Goal: Transaction & Acquisition: Purchase product/service

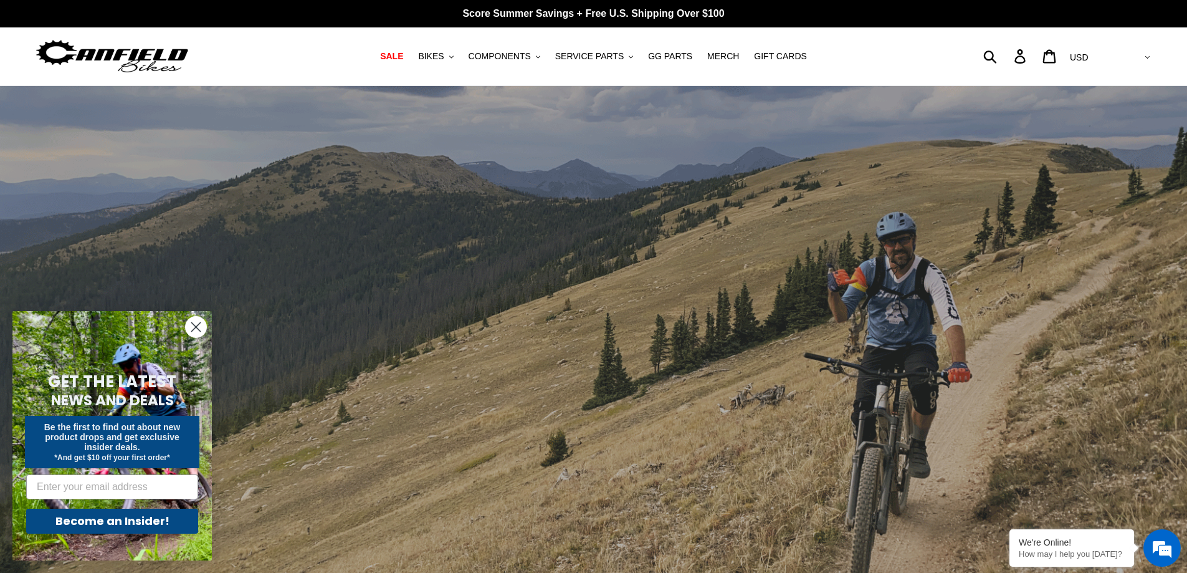
click at [187, 325] on circle "Close dialog" at bounding box center [196, 327] width 21 height 21
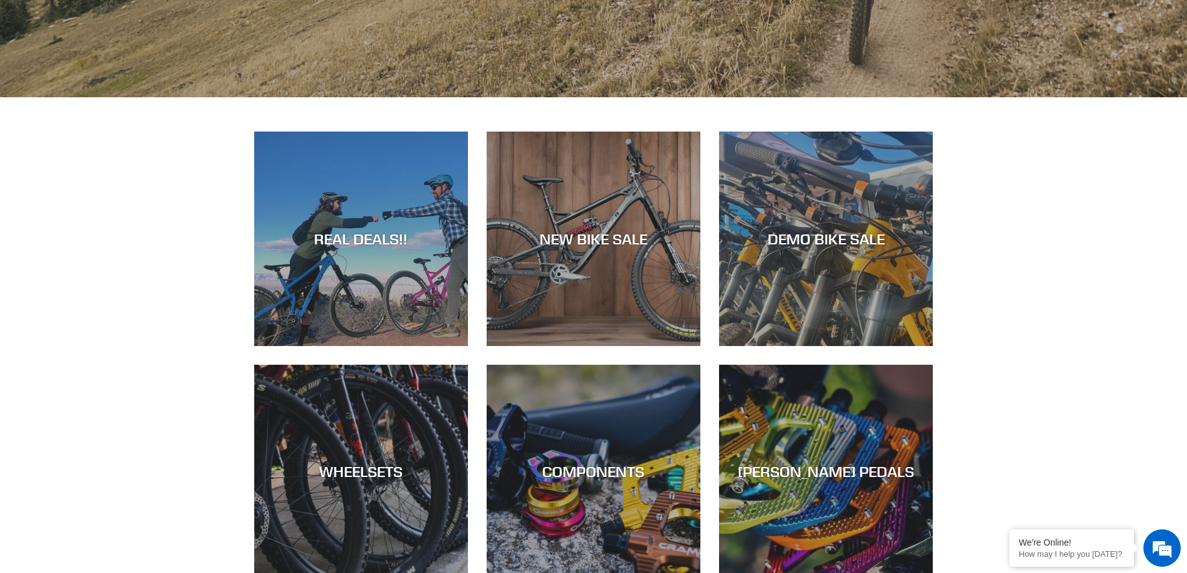
scroll to position [514, 0]
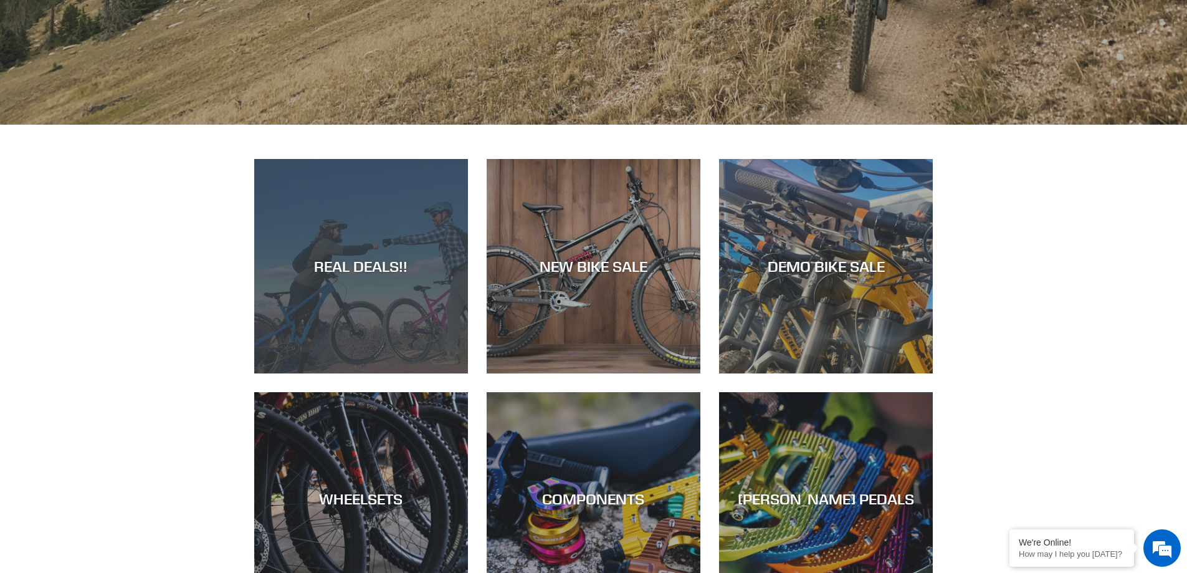
click at [342, 273] on div "REAL DEALS!!" at bounding box center [361, 266] width 214 height 18
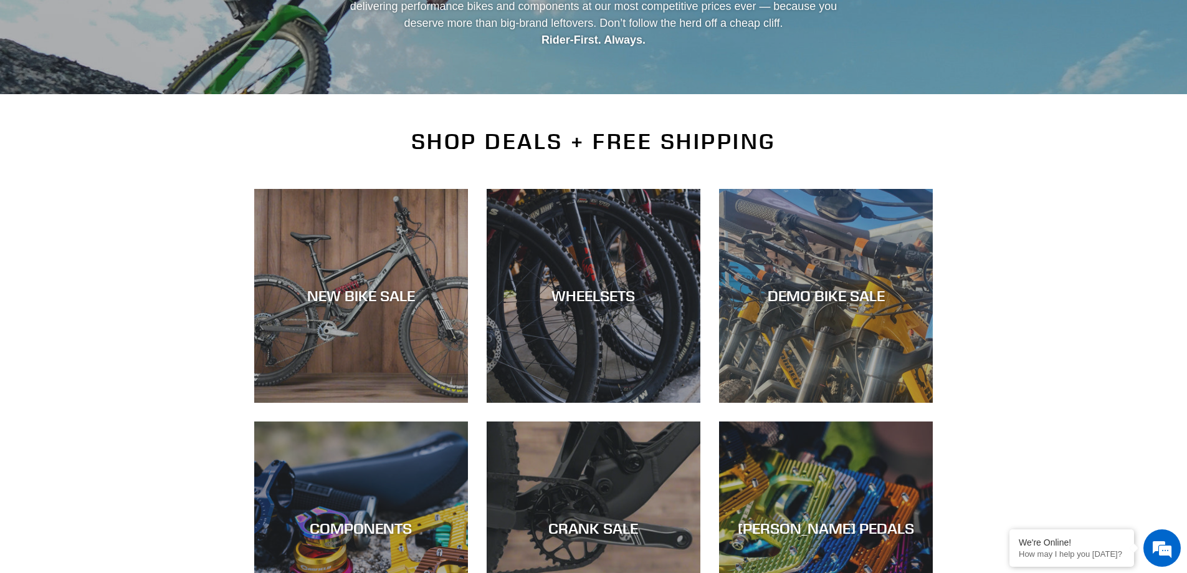
scroll to position [187, 0]
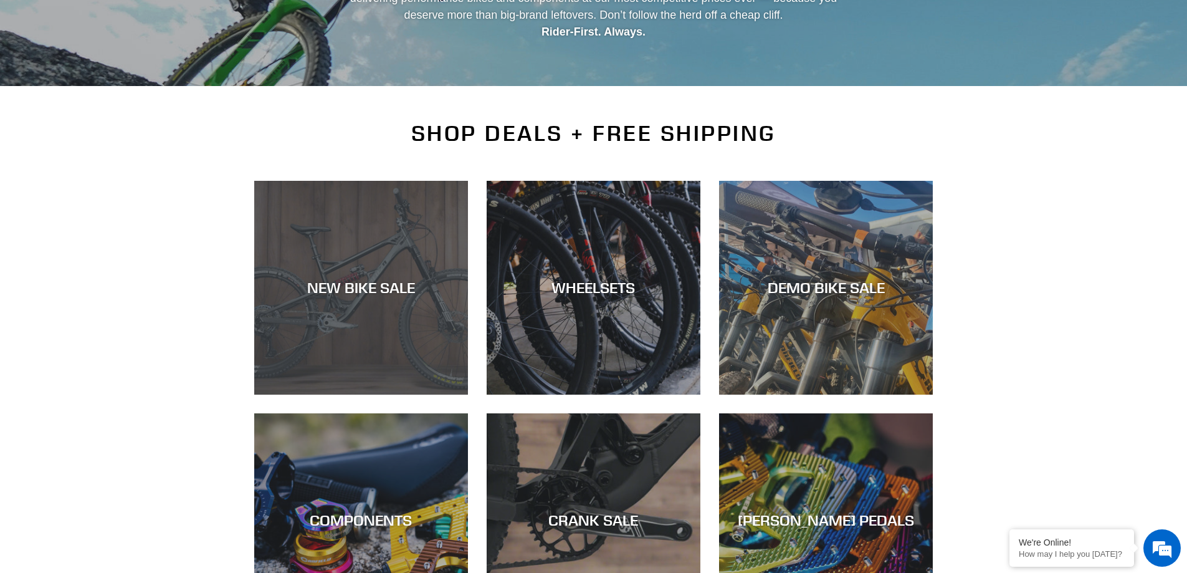
click at [348, 287] on div "NEW BIKE SALE" at bounding box center [361, 288] width 214 height 18
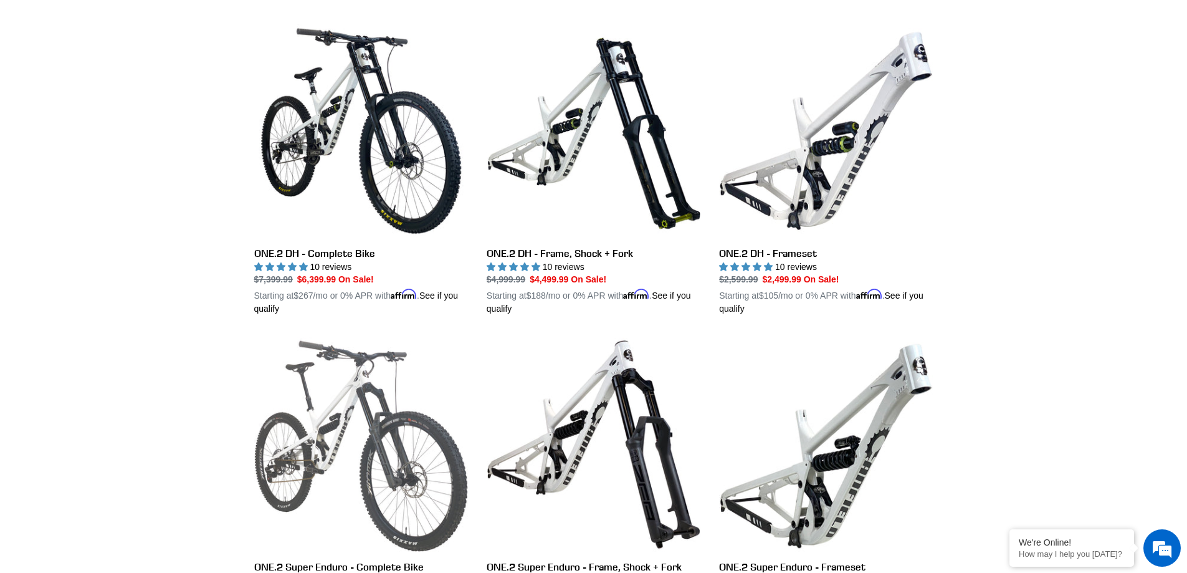
scroll to position [686, 0]
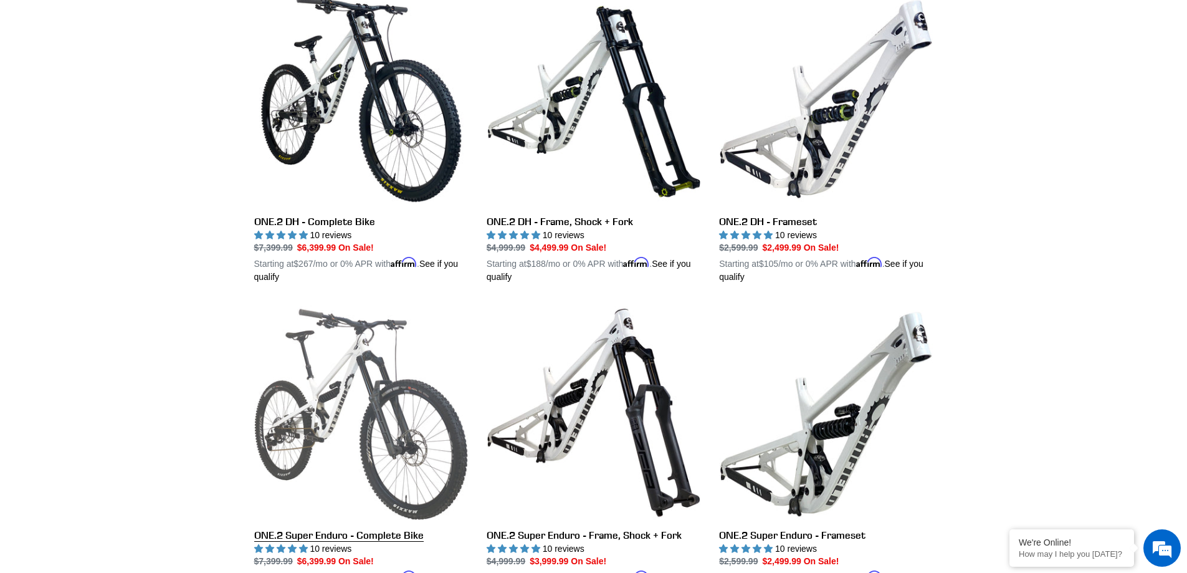
click at [352, 371] on link "ONE.2 Super Enduro - Complete Bike" at bounding box center [361, 451] width 214 height 292
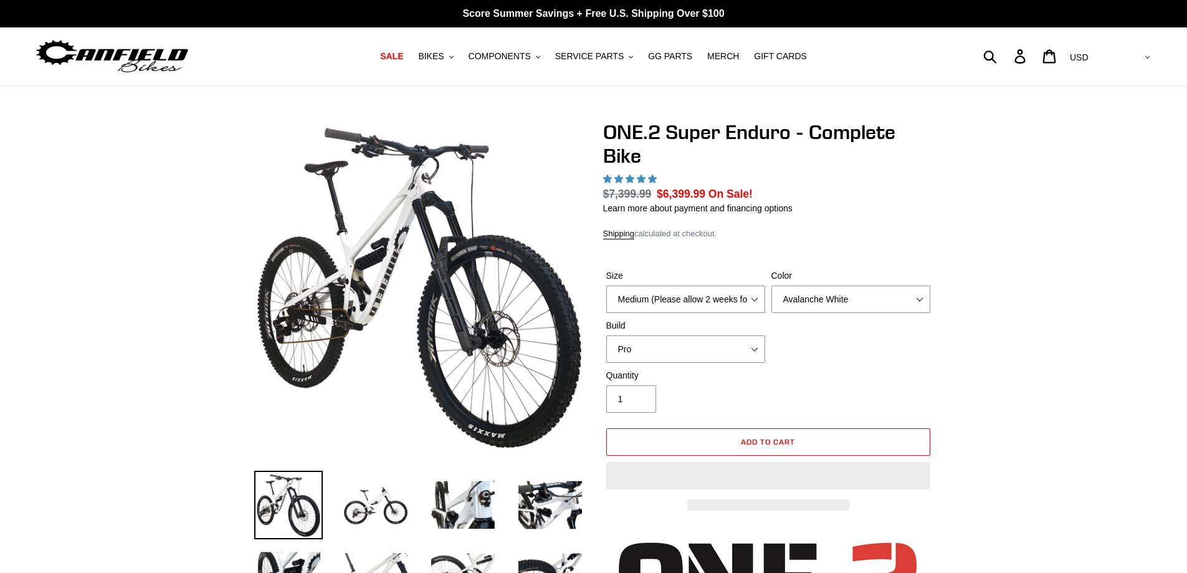
select select "highest-rating"
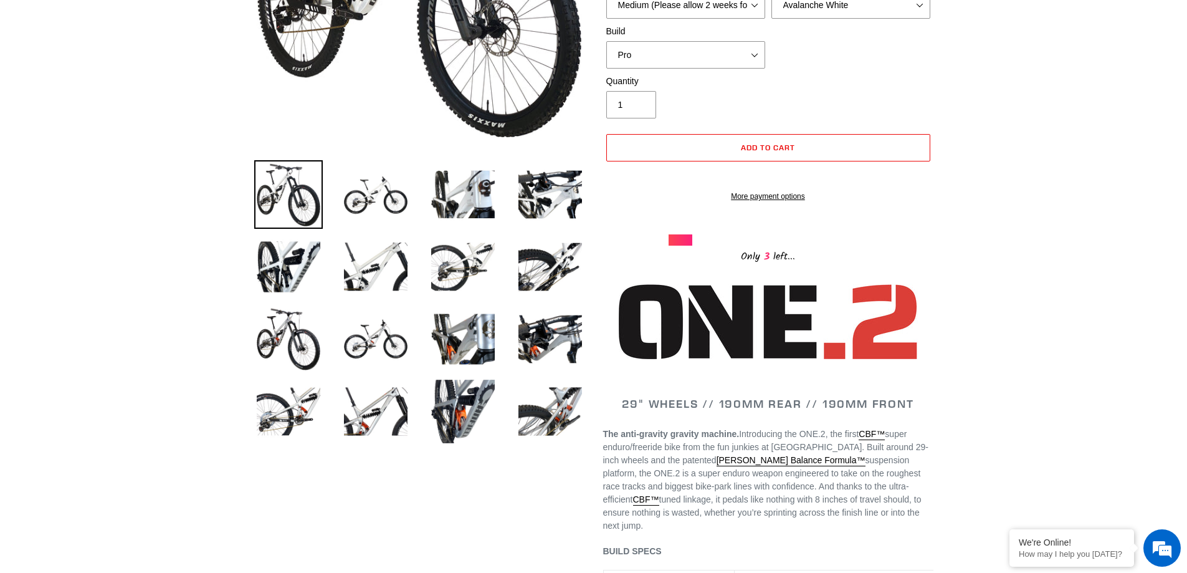
scroll to position [312, 0]
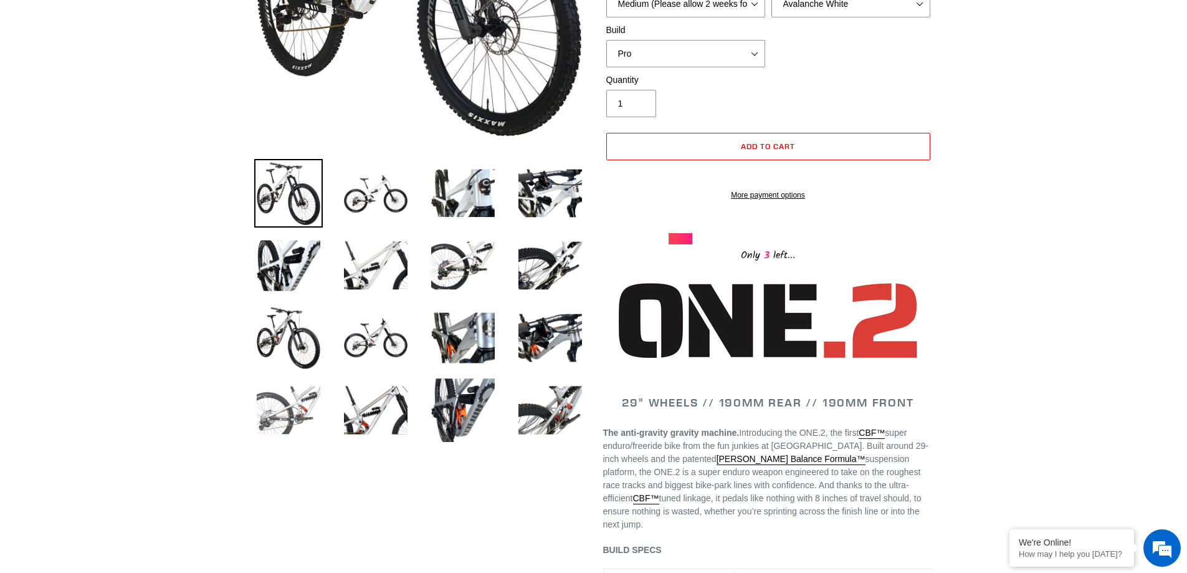
click at [291, 413] on img at bounding box center [288, 410] width 69 height 69
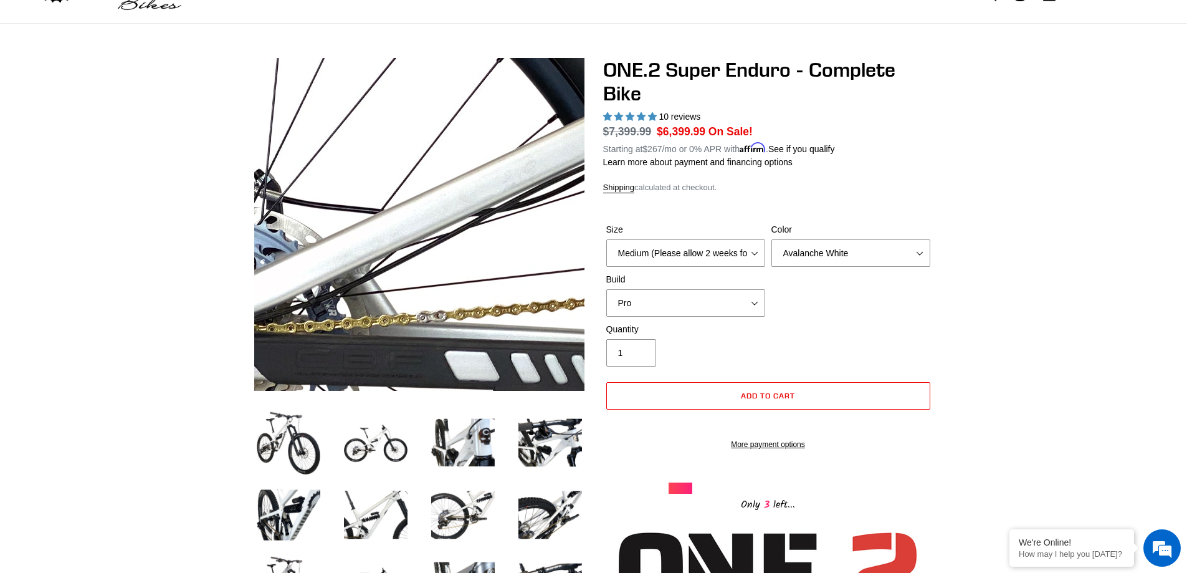
scroll to position [0, 0]
